Goal: Task Accomplishment & Management: Complete application form

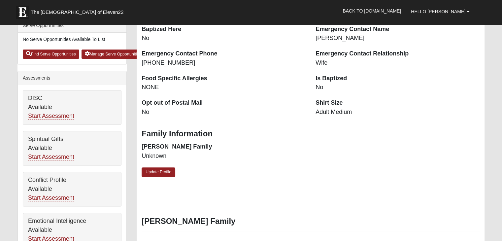
scroll to position [132, 0]
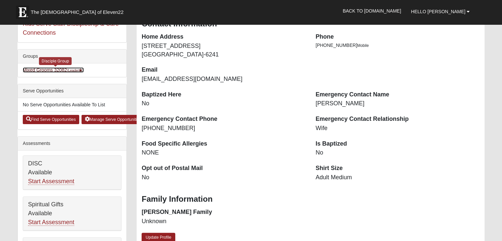
click at [50, 70] on link "Mixed Grooms 32082 (Leader )" at bounding box center [53, 69] width 61 height 5
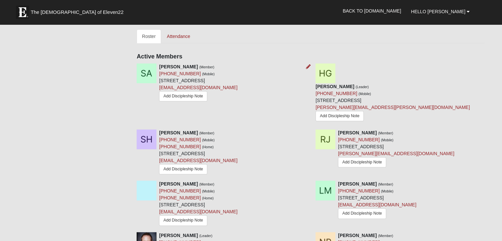
scroll to position [351, 0]
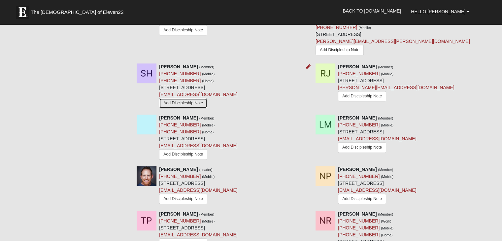
click at [194, 98] on link "Add Discipleship Note" at bounding box center [183, 103] width 48 height 10
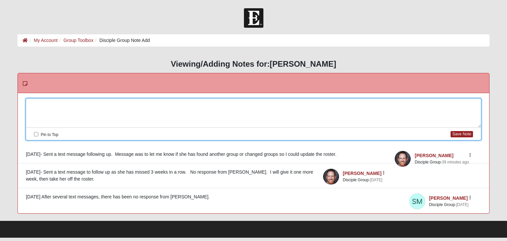
drag, startPoint x: 131, startPoint y: 105, endPoint x: 134, endPoint y: 103, distance: 3.6
click at [131, 105] on div at bounding box center [253, 113] width 455 height 29
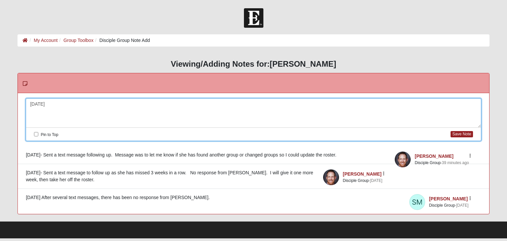
click at [134, 103] on div "8/18/25" at bounding box center [253, 113] width 455 height 29
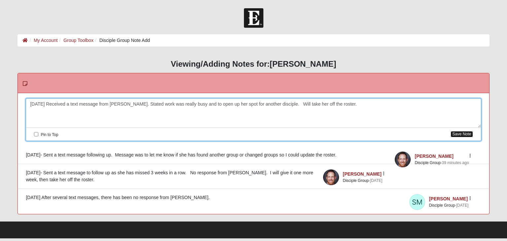
click at [458, 133] on button "Save Note" at bounding box center [462, 134] width 22 height 6
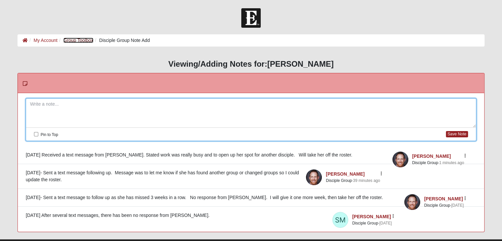
click at [78, 41] on link "Group Toolbox" at bounding box center [78, 40] width 30 height 5
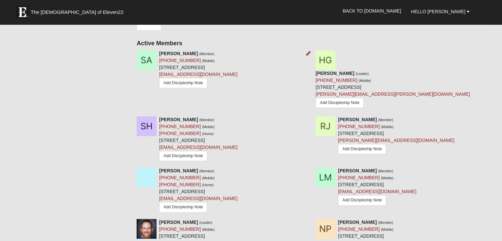
scroll to position [330, 0]
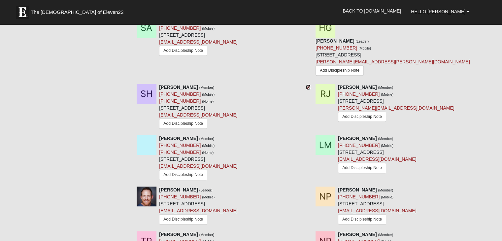
click at [307, 85] on icon at bounding box center [308, 87] width 5 height 5
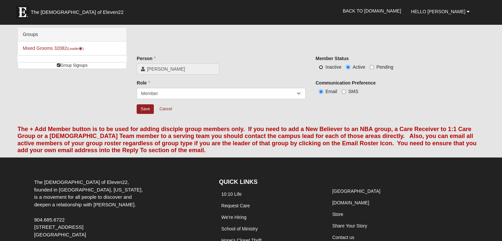
click at [320, 68] on input "Inactive" at bounding box center [321, 67] width 4 height 4
radio input "true"
click at [149, 110] on input "Save" at bounding box center [145, 109] width 17 height 10
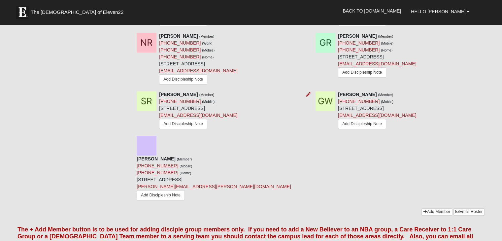
scroll to position [561, 0]
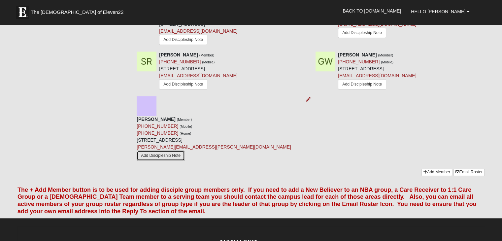
drag, startPoint x: 194, startPoint y: 117, endPoint x: 220, endPoint y: 117, distance: 25.8
click at [185, 151] on link "Add Discipleship Note" at bounding box center [161, 156] width 48 height 10
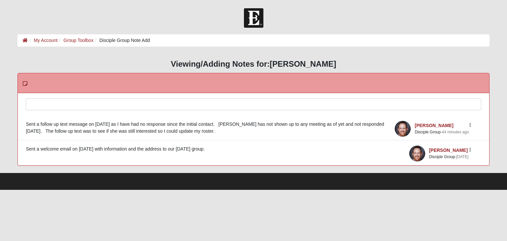
click at [119, 108] on div at bounding box center [253, 113] width 455 height 29
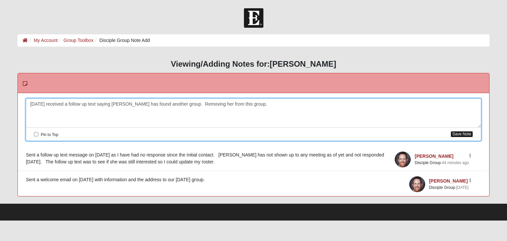
click at [467, 135] on button "Save Note" at bounding box center [462, 134] width 22 height 6
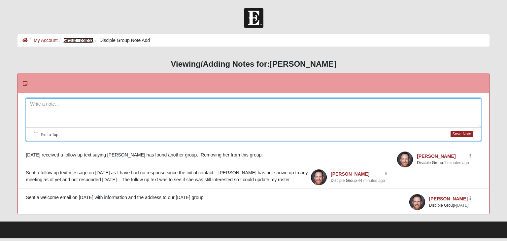
click at [71, 41] on link "Group Toolbox" at bounding box center [78, 40] width 30 height 5
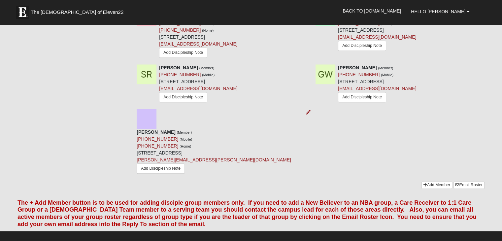
scroll to position [528, 0]
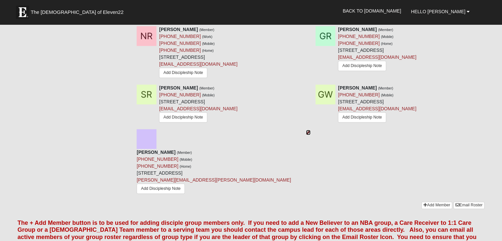
click at [308, 130] on icon at bounding box center [308, 132] width 5 height 5
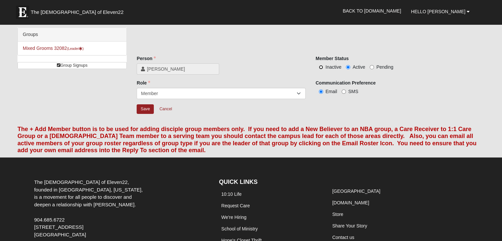
click at [320, 67] on input "Inactive" at bounding box center [321, 67] width 4 height 4
radio input "true"
click at [151, 109] on input "Save" at bounding box center [145, 109] width 17 height 10
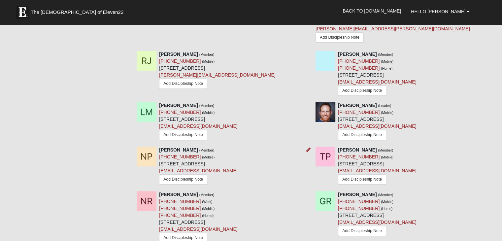
scroll to position [231, 0]
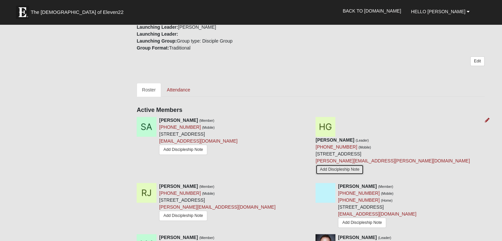
click at [362, 164] on link "Add Discipleship Note" at bounding box center [340, 169] width 48 height 10
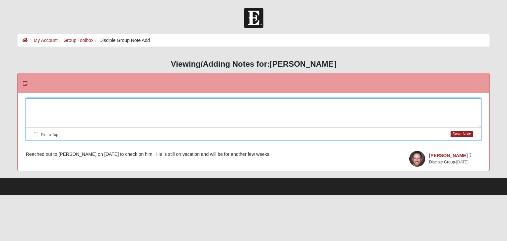
click at [99, 104] on div at bounding box center [253, 113] width 455 height 29
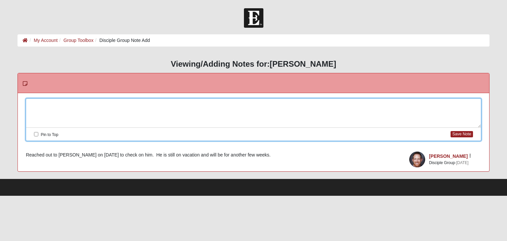
click at [84, 113] on div at bounding box center [253, 113] width 455 height 29
click at [402, 39] on ol "My Account Group Toolbox Disciple Group Note Add" at bounding box center [254, 40] width 472 height 12
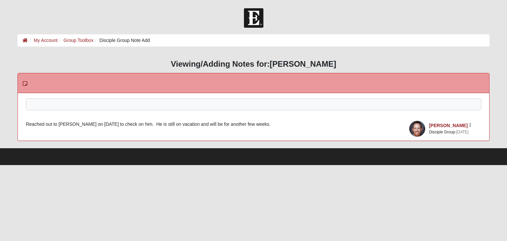
click at [86, 45] on ol "My Account Group Toolbox Disciple Group Note Add" at bounding box center [254, 40] width 472 height 12
click at [84, 41] on link "Group Toolbox" at bounding box center [78, 40] width 30 height 5
